Goal: Information Seeking & Learning: Learn about a topic

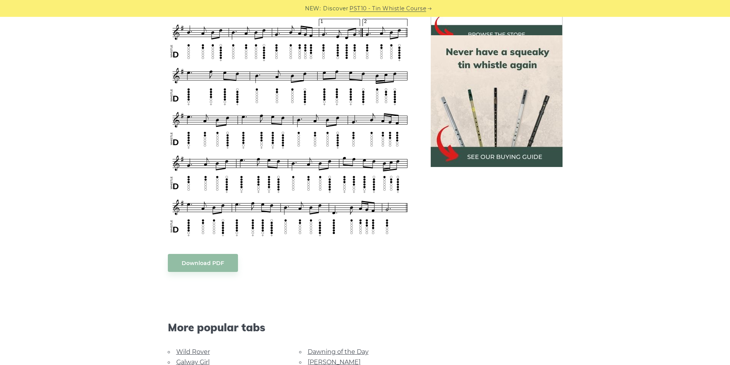
scroll to position [498, 0]
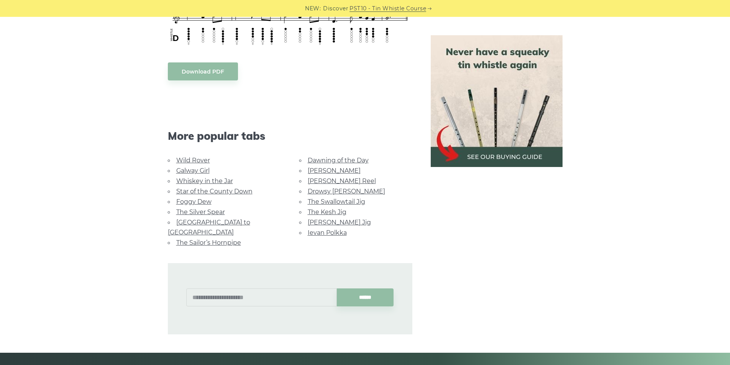
click at [316, 229] on link "Ievan Polkka" at bounding box center [327, 232] width 39 height 7
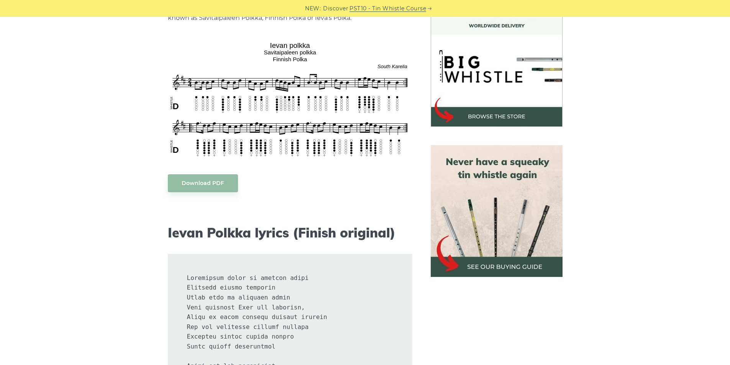
scroll to position [230, 0]
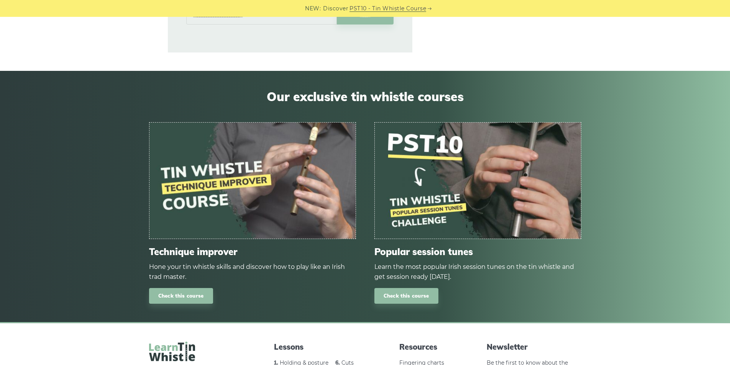
scroll to position [894, 0]
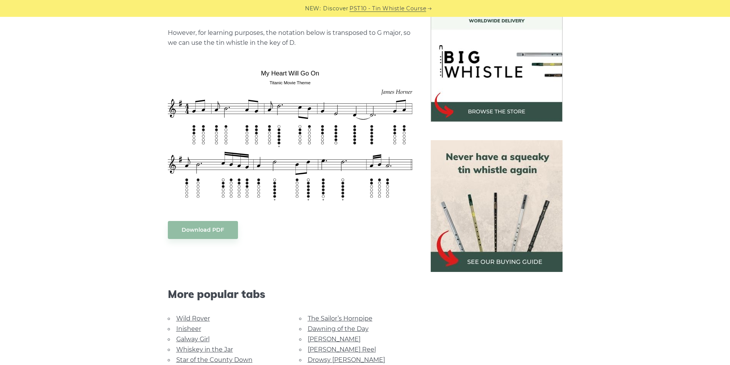
scroll to position [230, 0]
